Goal: Register for event/course

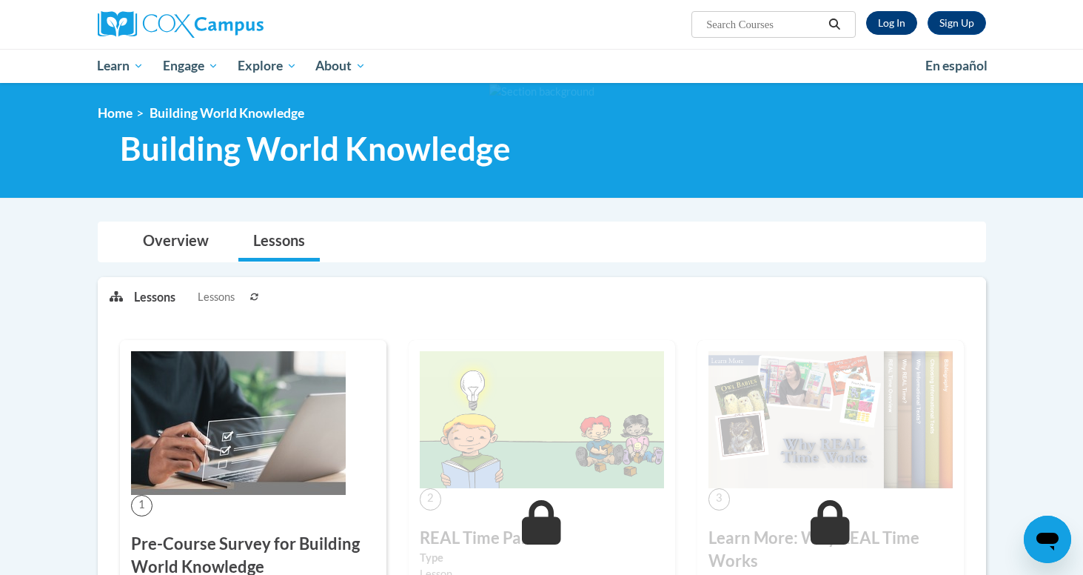
click at [897, 22] on link "Log In" at bounding box center [891, 23] width 51 height 24
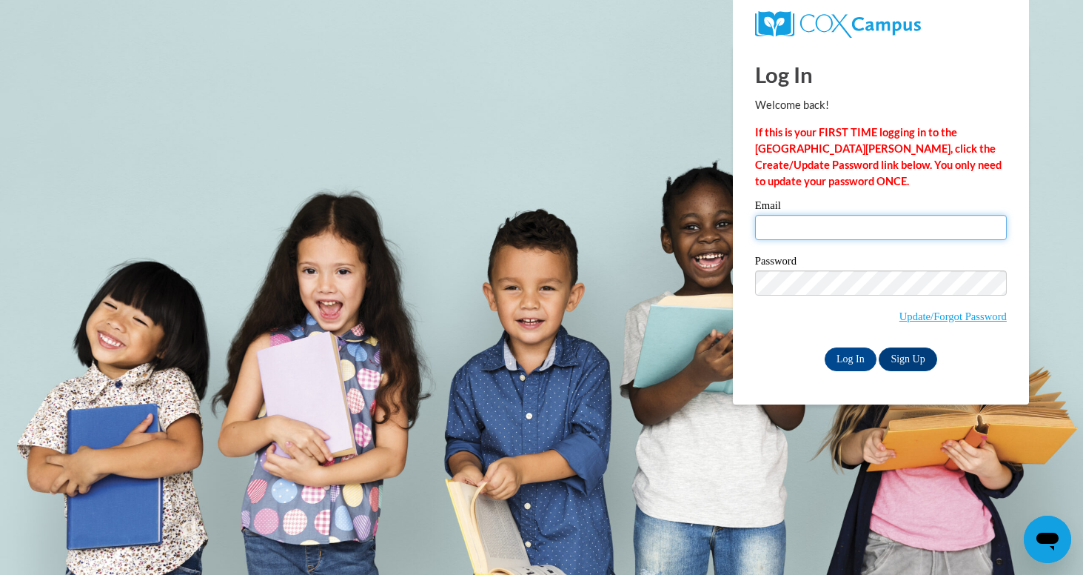
type input "rharper489@lauderdale.k12.ms.us"
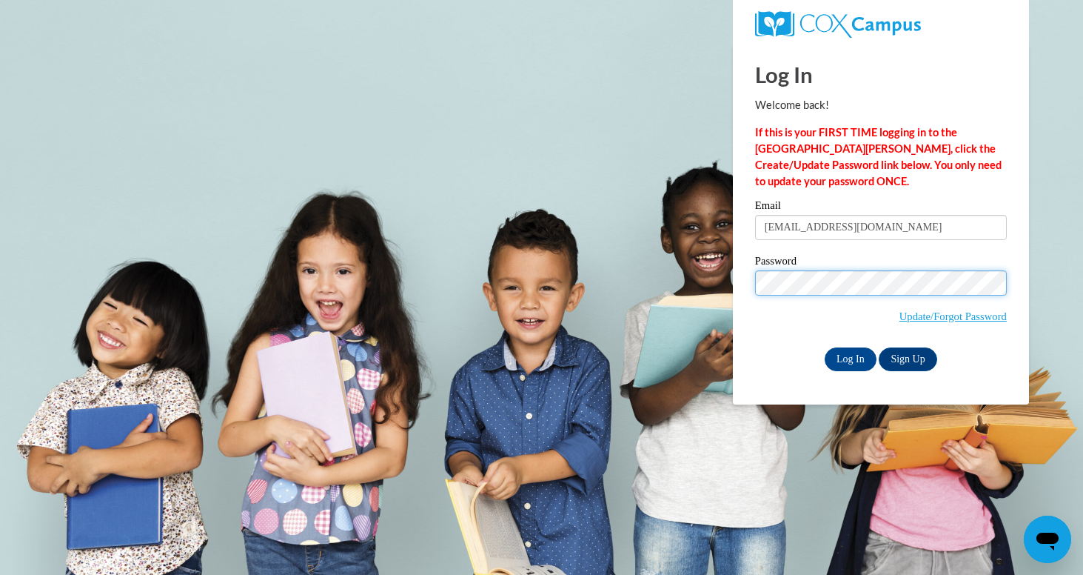
click at [849, 356] on input "Log In" at bounding box center [851, 359] width 52 height 24
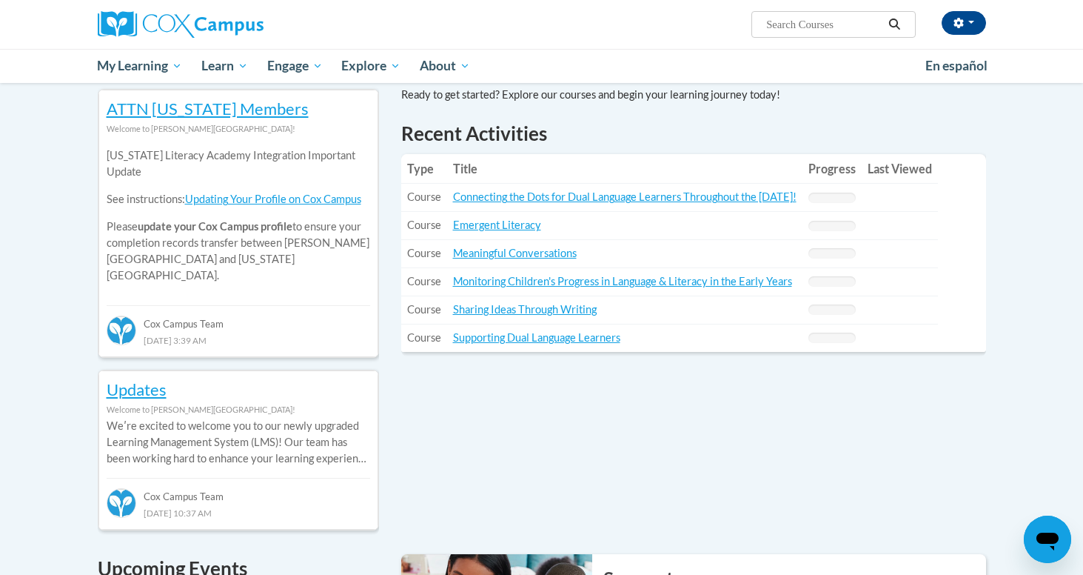
scroll to position [485, 0]
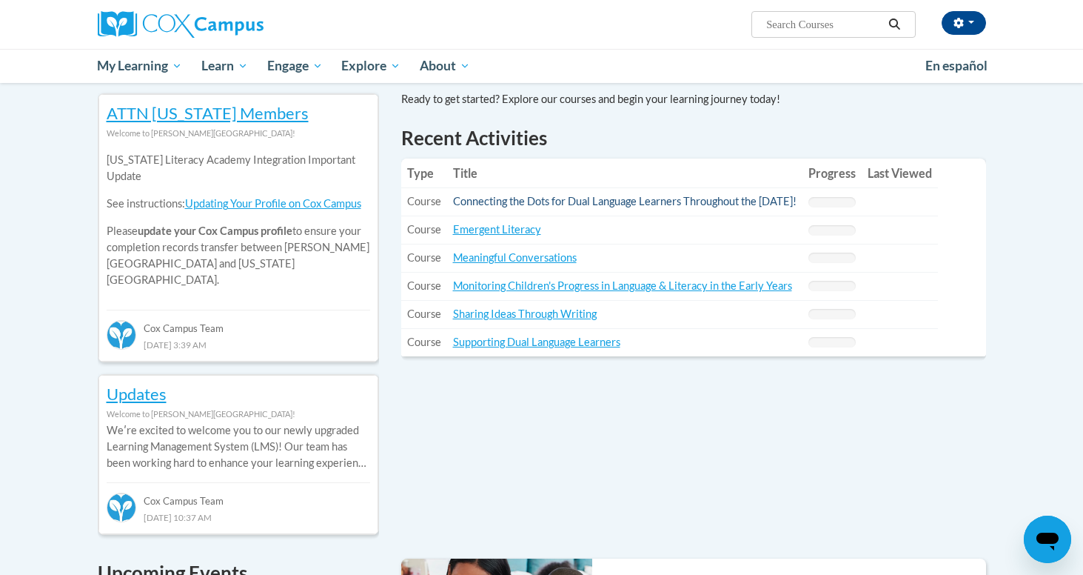
click at [673, 201] on link "Connecting the Dots for Dual Language Learners Throughout the [DATE]!" at bounding box center [625, 201] width 344 height 13
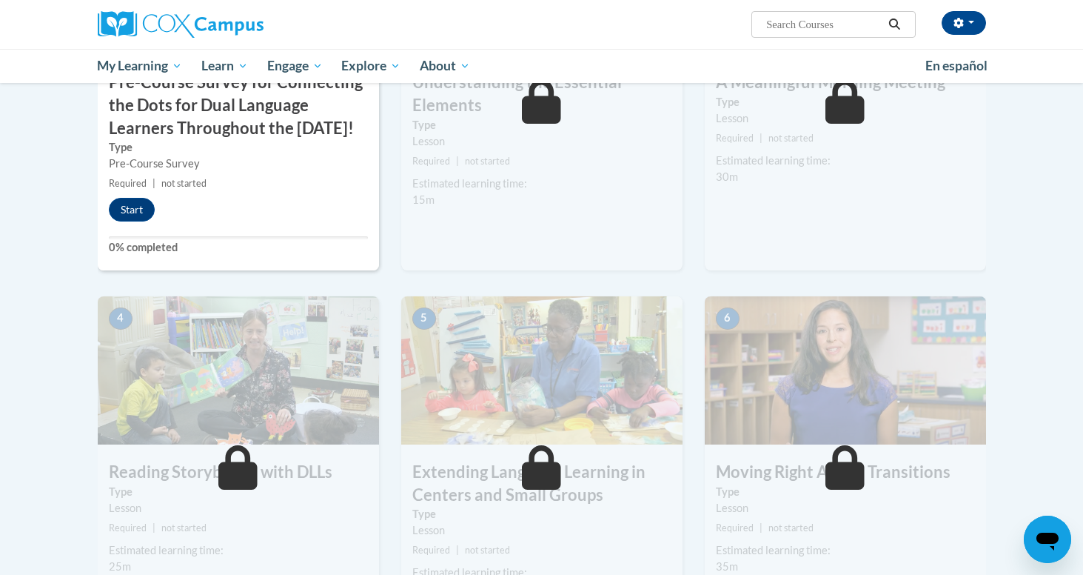
scroll to position [511, 0]
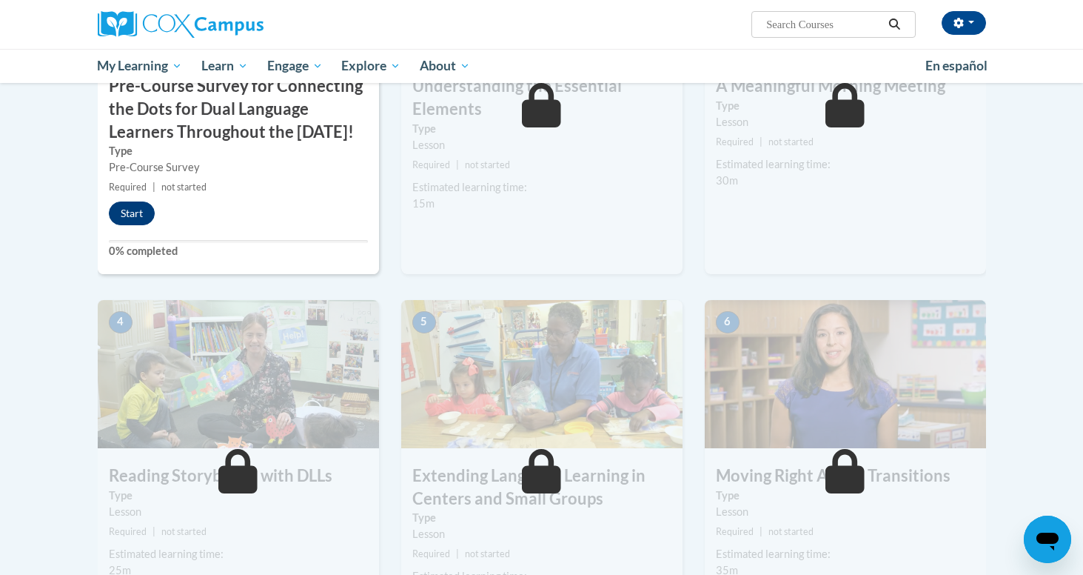
click at [119, 225] on button "Start" at bounding box center [132, 213] width 46 height 24
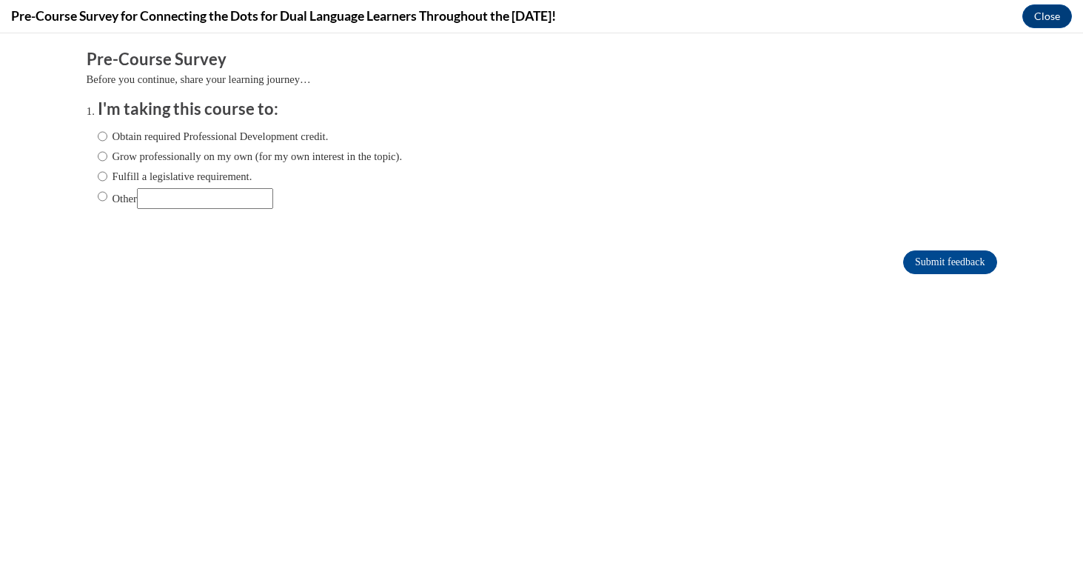
scroll to position [0, 0]
click at [150, 135] on label "Obtain required Professional Development credit." at bounding box center [213, 136] width 231 height 16
click at [107, 135] on input "Obtain required Professional Development credit." at bounding box center [103, 136] width 10 height 16
radio input "true"
click at [917, 264] on input "Submit feedback" at bounding box center [949, 262] width 93 height 24
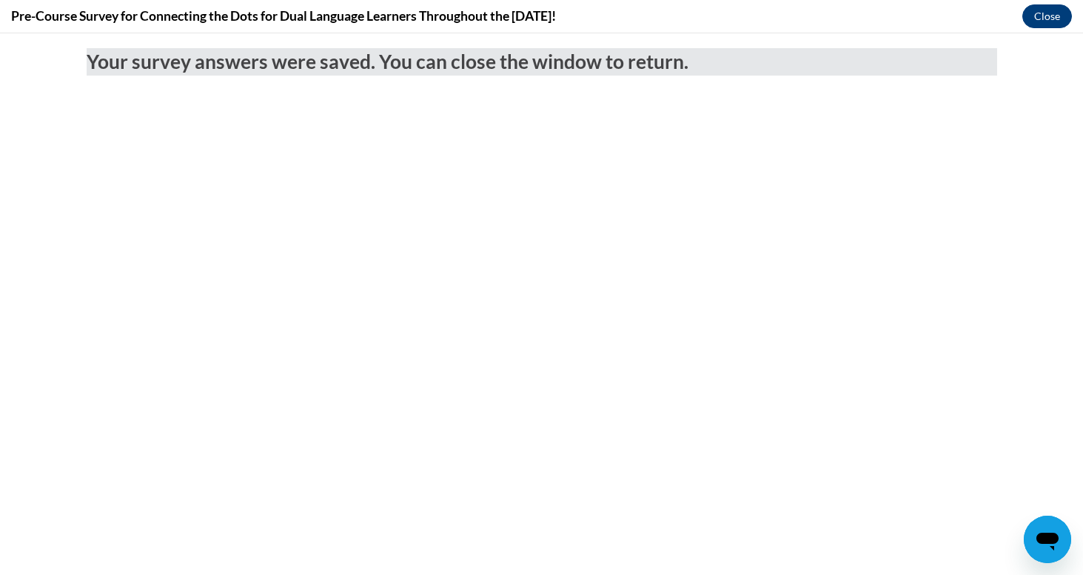
click at [1057, 15] on button "Close" at bounding box center [1047, 16] width 50 height 24
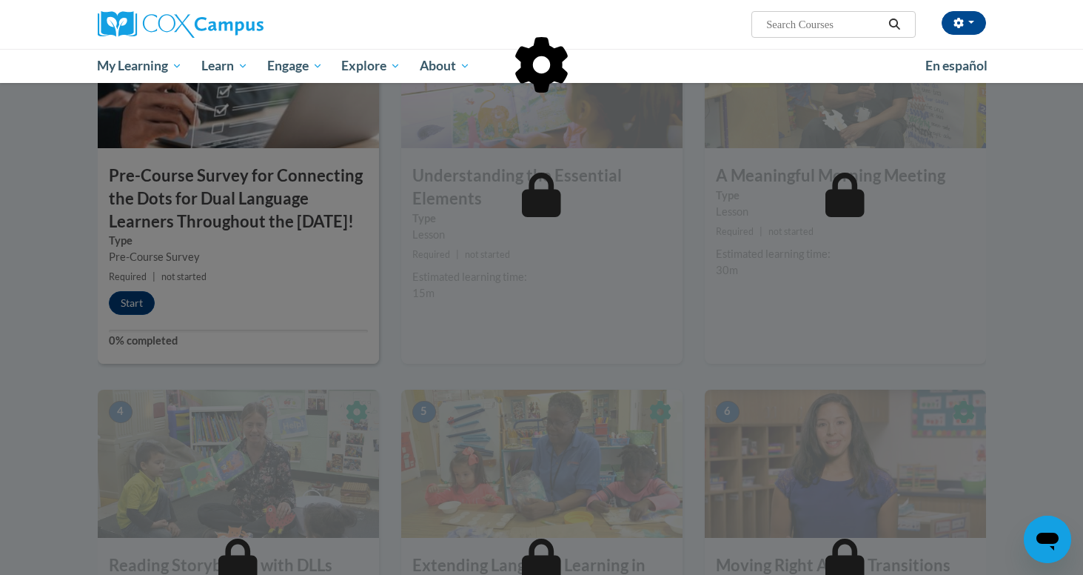
scroll to position [411, 0]
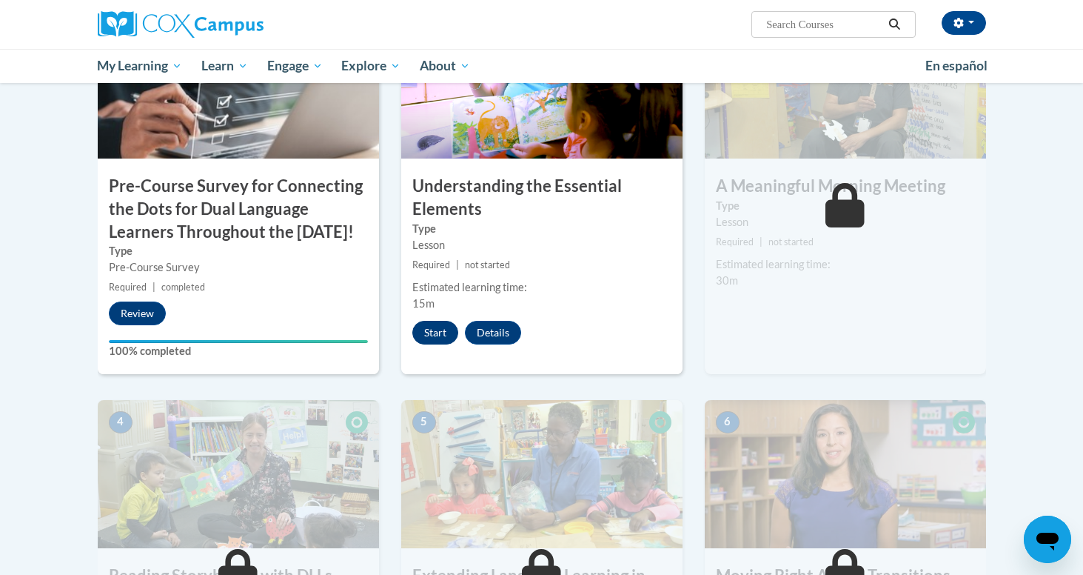
click at [436, 334] on button "Start" at bounding box center [435, 333] width 46 height 24
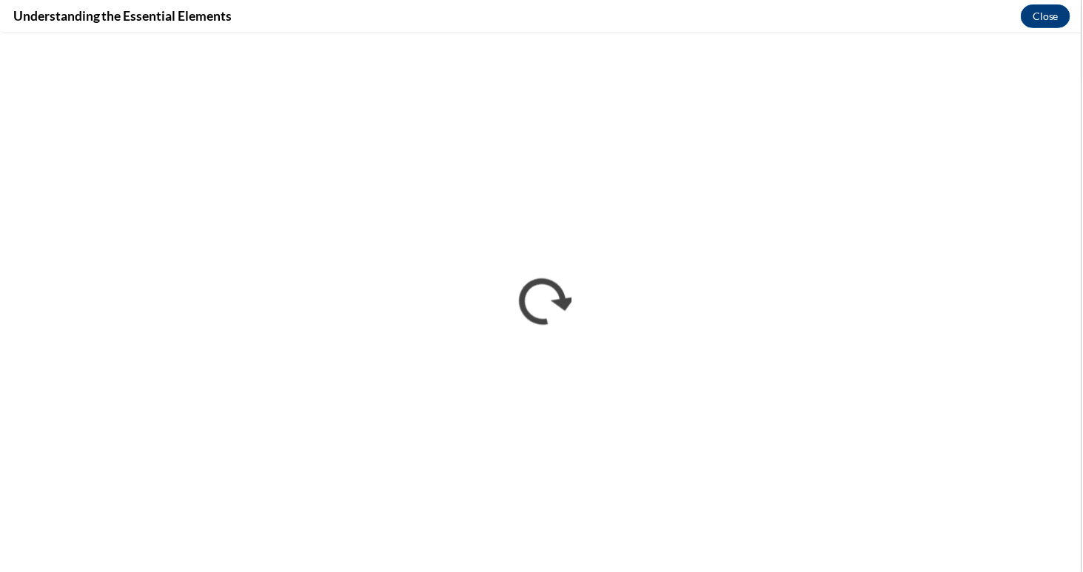
scroll to position [0, 0]
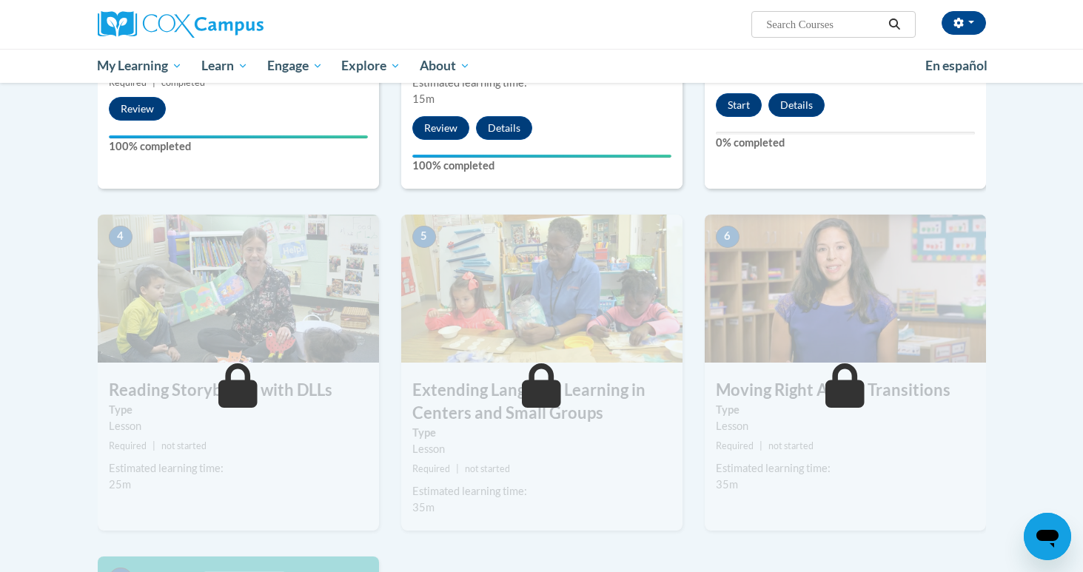
scroll to position [600, 0]
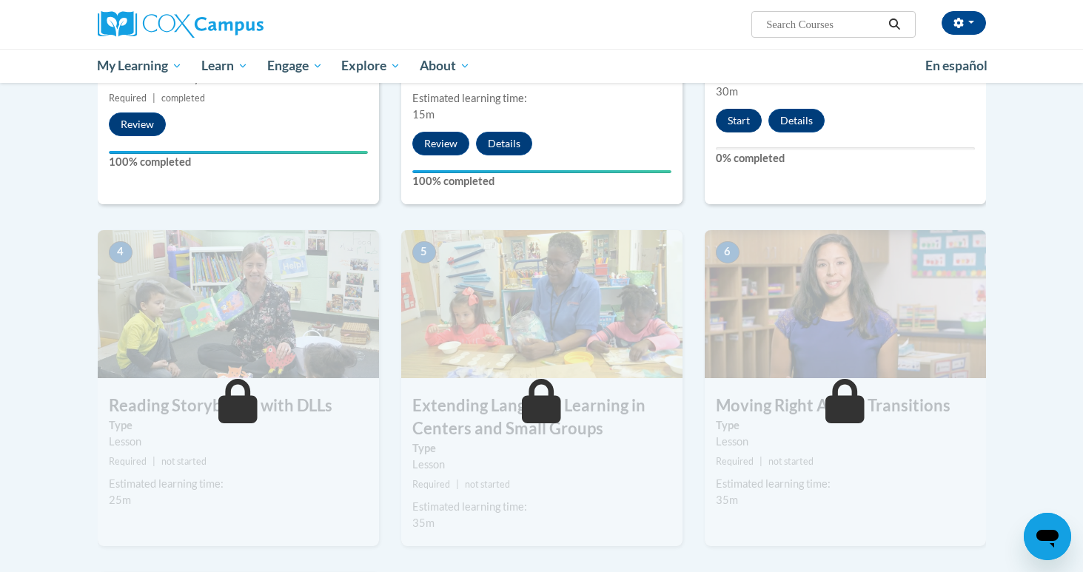
click at [739, 121] on button "Start" at bounding box center [739, 121] width 46 height 24
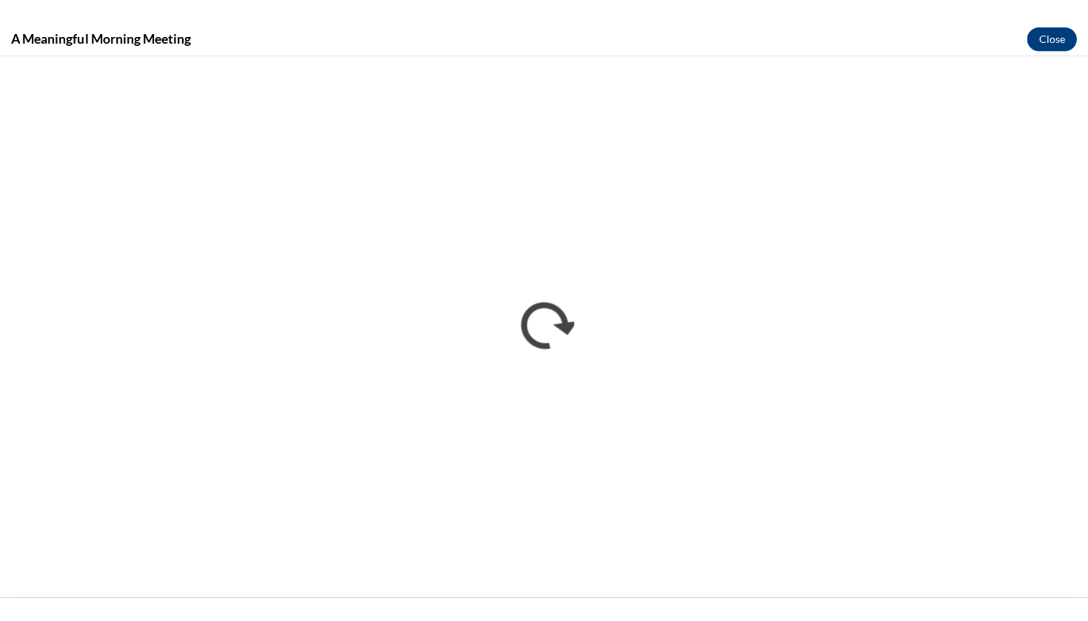
scroll to position [0, 0]
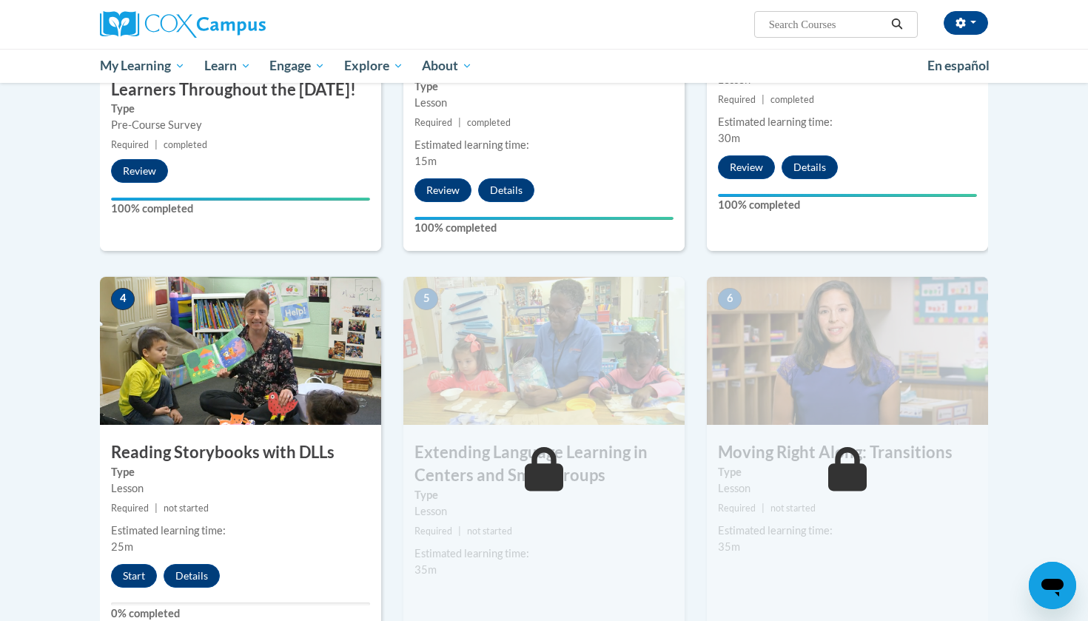
scroll to position [560, 0]
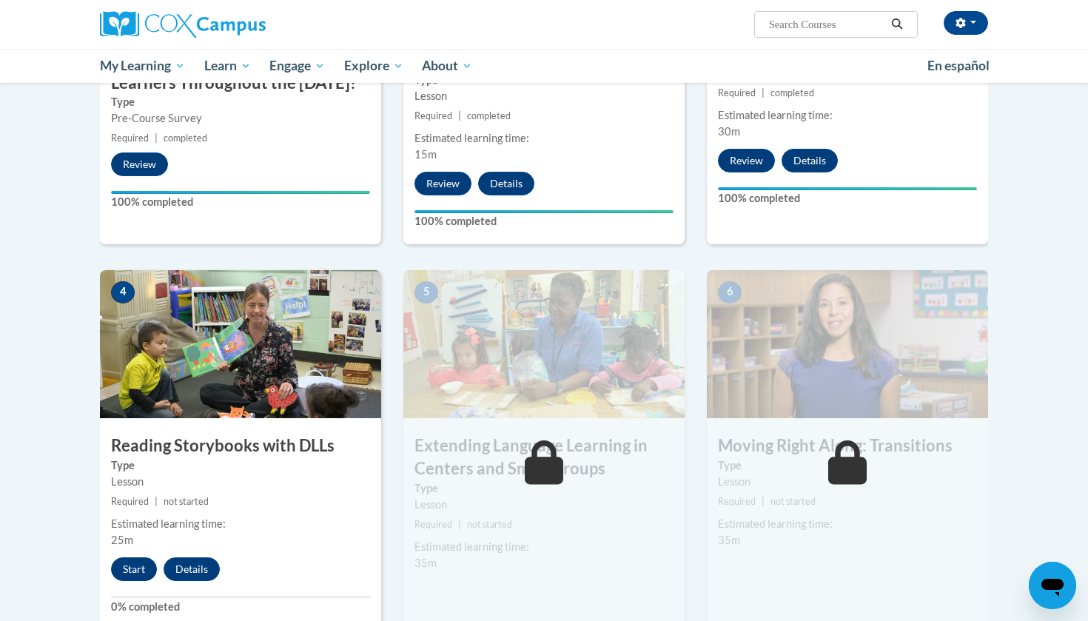
click at [132, 570] on button "Start" at bounding box center [134, 569] width 46 height 24
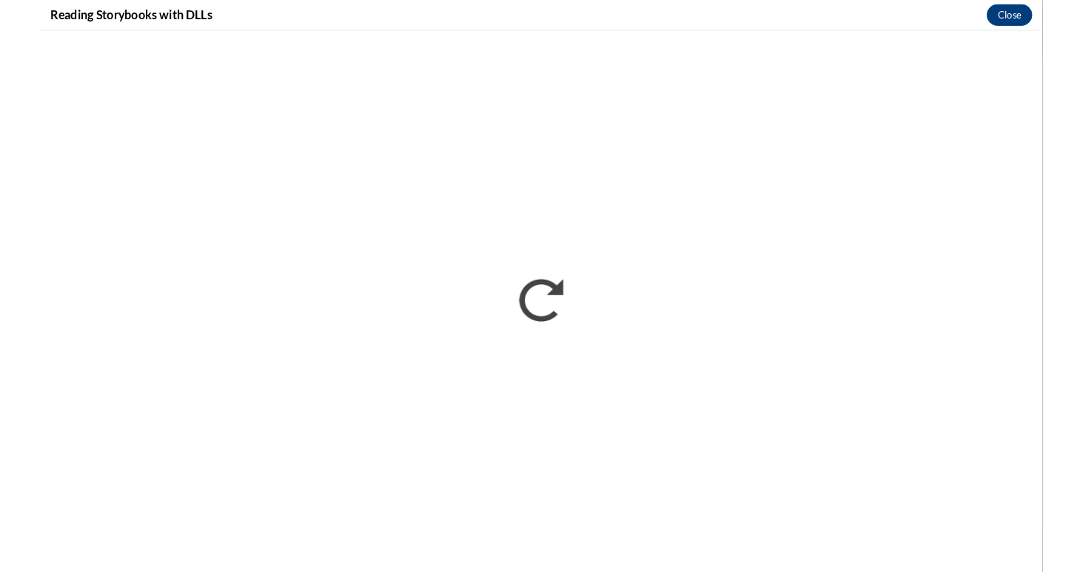
scroll to position [0, 0]
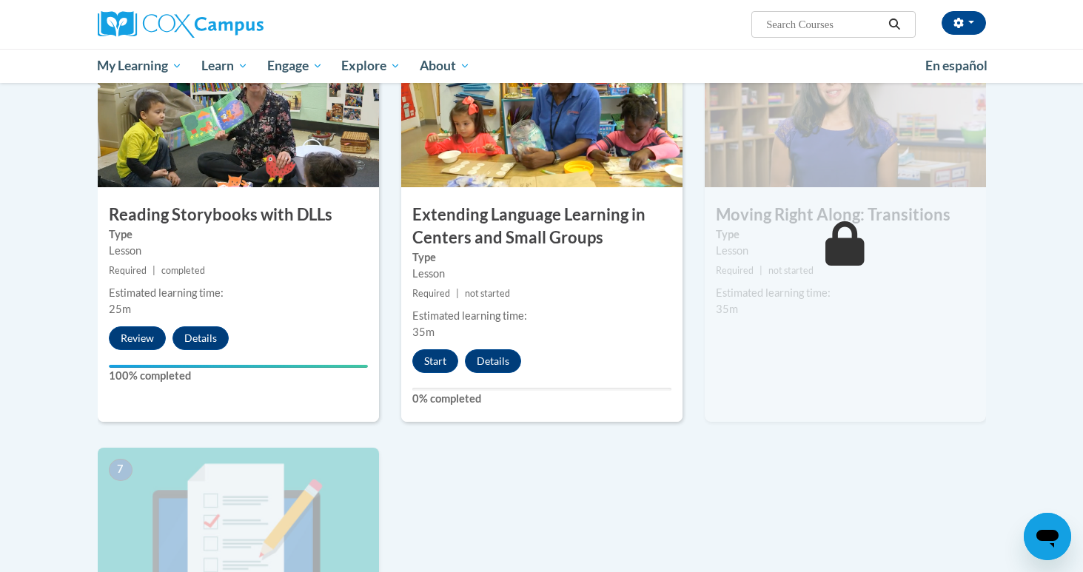
scroll to position [787, 0]
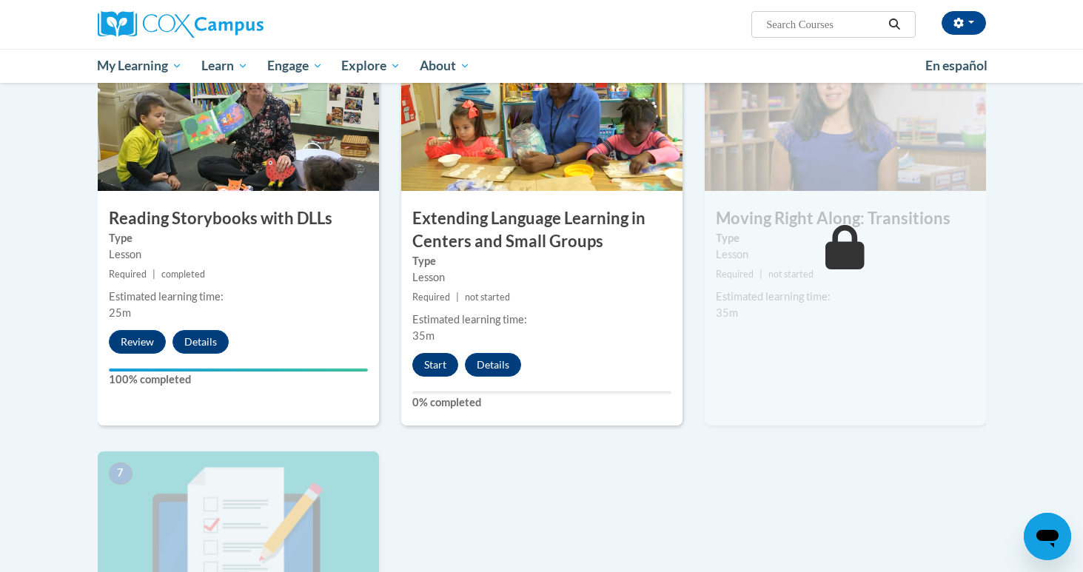
click at [429, 366] on button "Start" at bounding box center [435, 365] width 46 height 24
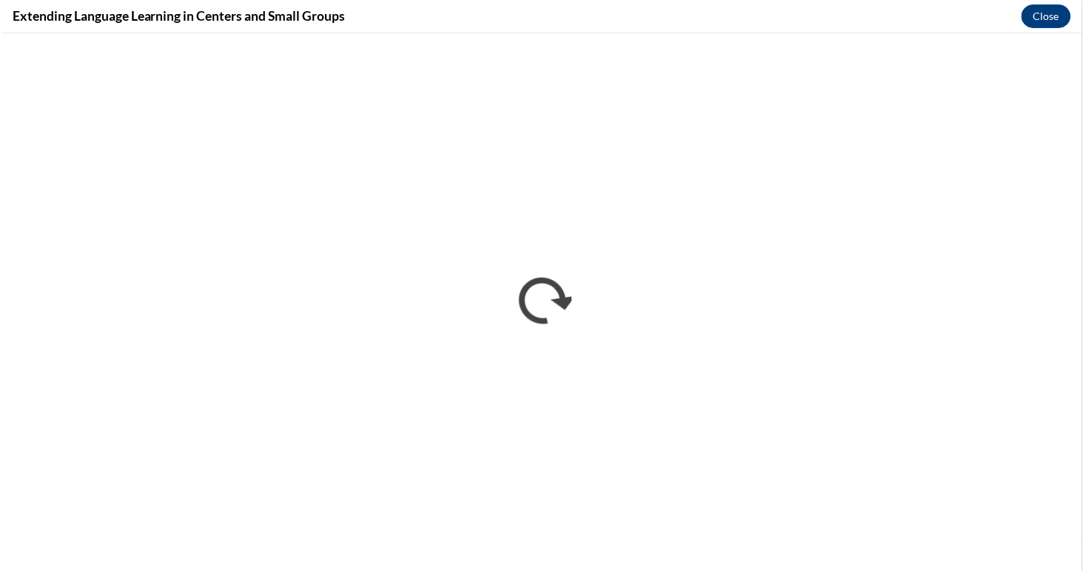
scroll to position [0, 0]
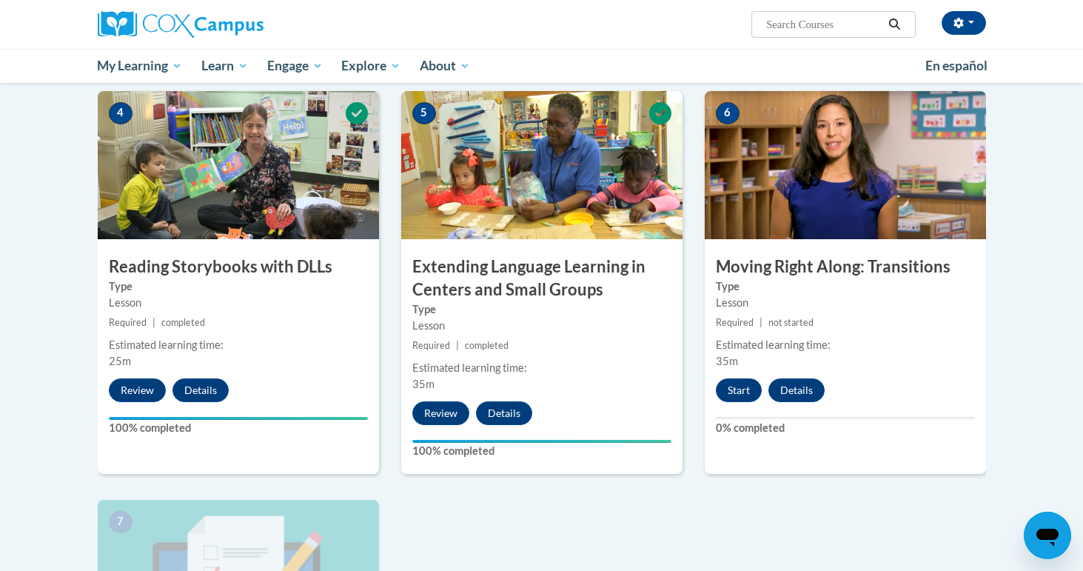
scroll to position [734, 0]
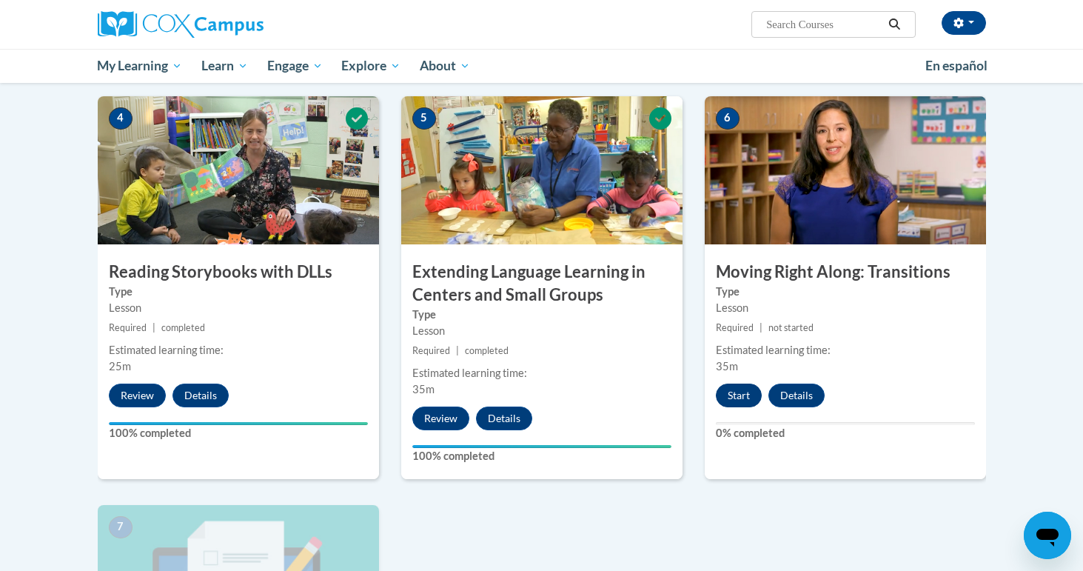
click at [734, 390] on button "Start" at bounding box center [739, 396] width 46 height 24
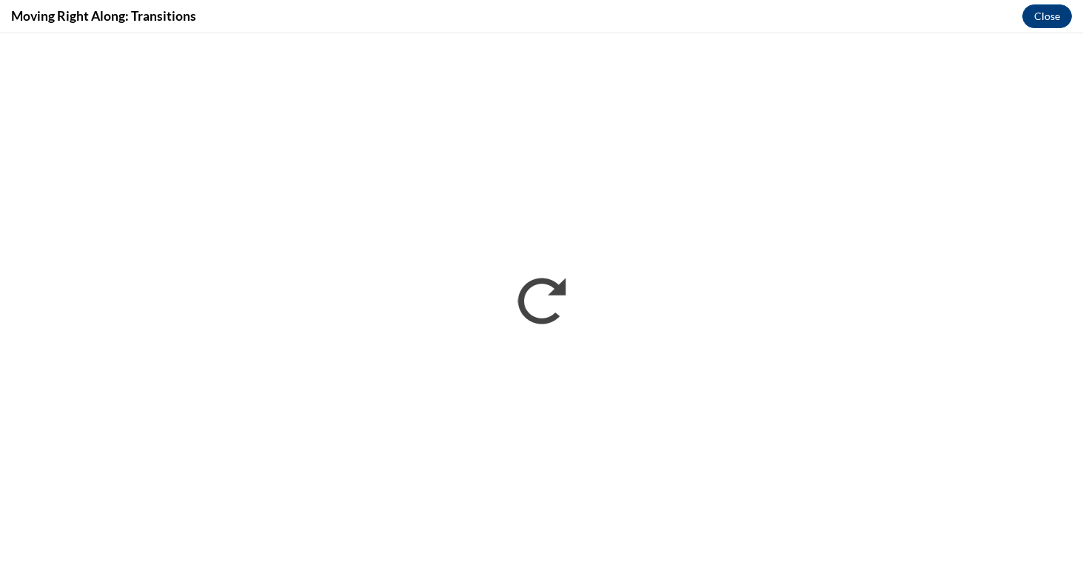
scroll to position [0, 0]
